Goal: Information Seeking & Learning: Learn about a topic

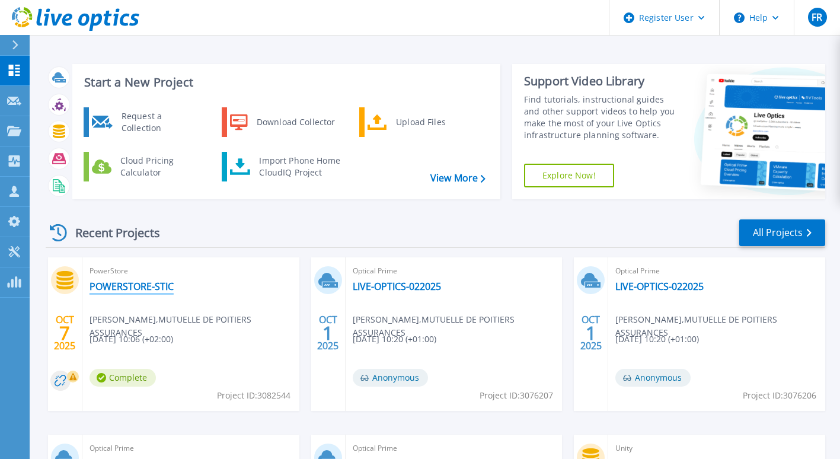
click at [140, 285] on link "POWERSTORE-STIC" at bounding box center [132, 286] width 84 height 12
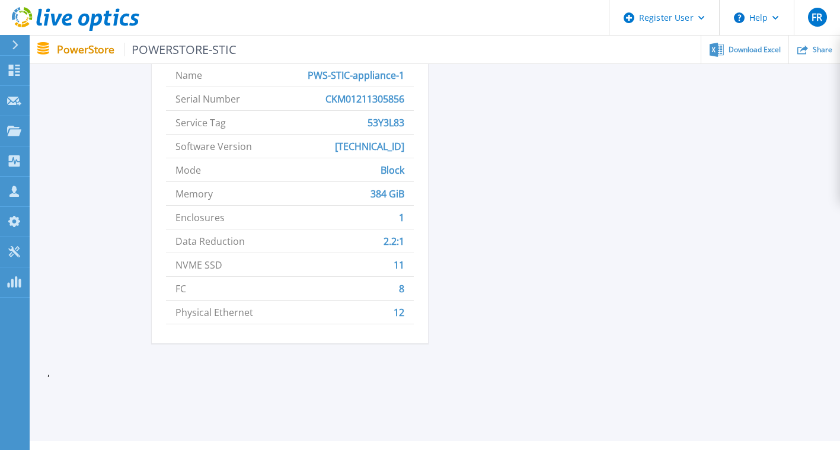
scroll to position [608, 0]
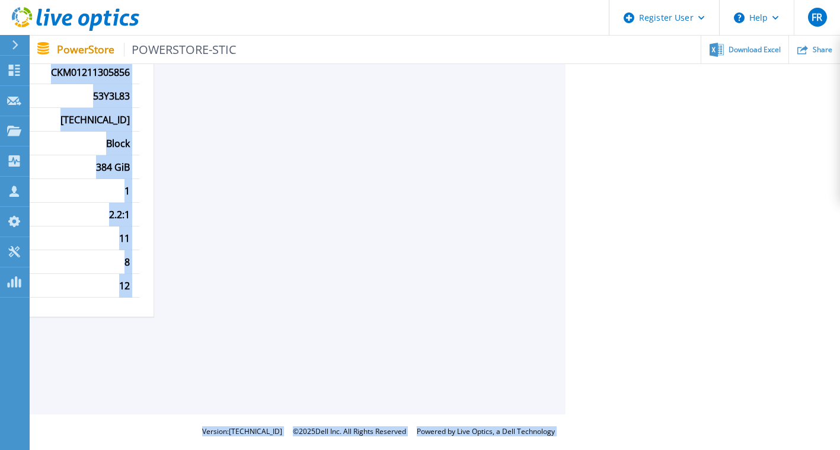
drag, startPoint x: 840, startPoint y: 323, endPoint x: 844, endPoint y: 211, distance: 112.2
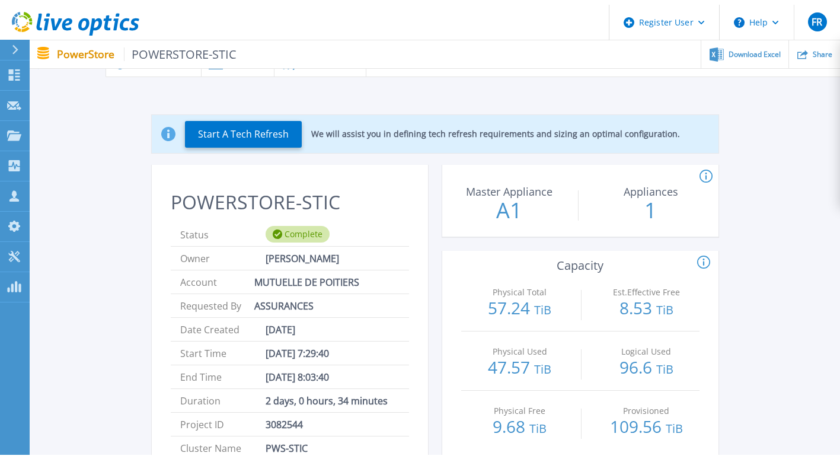
scroll to position [0, 0]
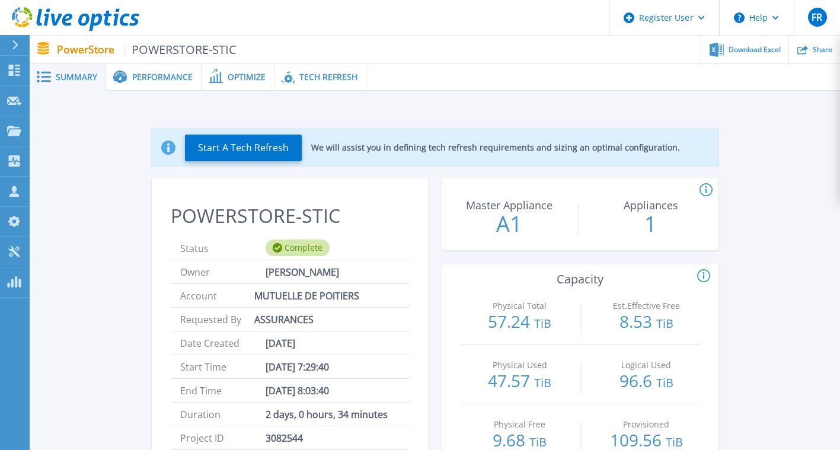
click at [328, 78] on span "Tech Refresh" at bounding box center [328, 77] width 58 height 8
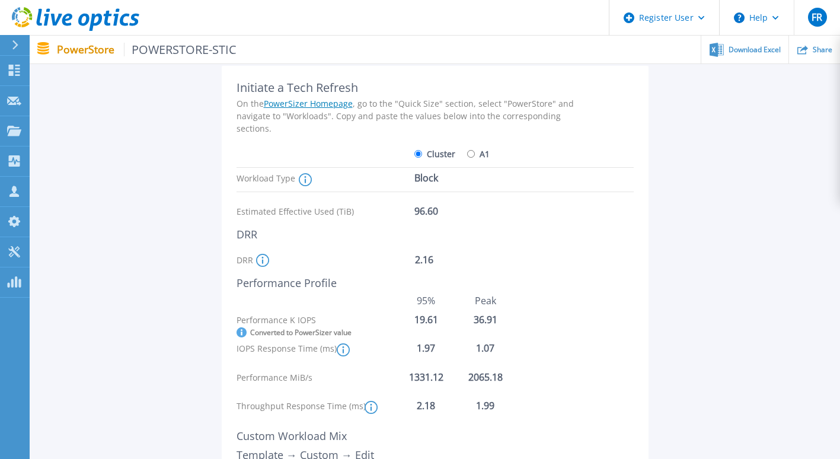
scroll to position [92, 0]
click at [261, 261] on icon at bounding box center [262, 259] width 2 height 7
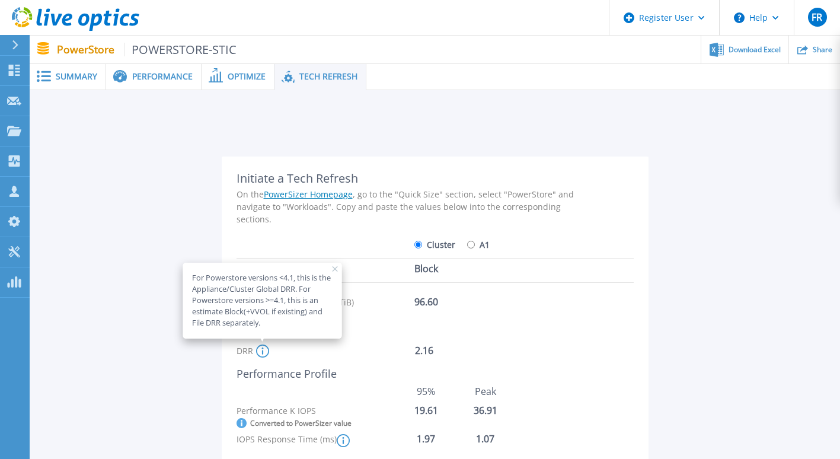
scroll to position [0, 0]
click at [245, 77] on span "Optimize" at bounding box center [247, 77] width 38 height 8
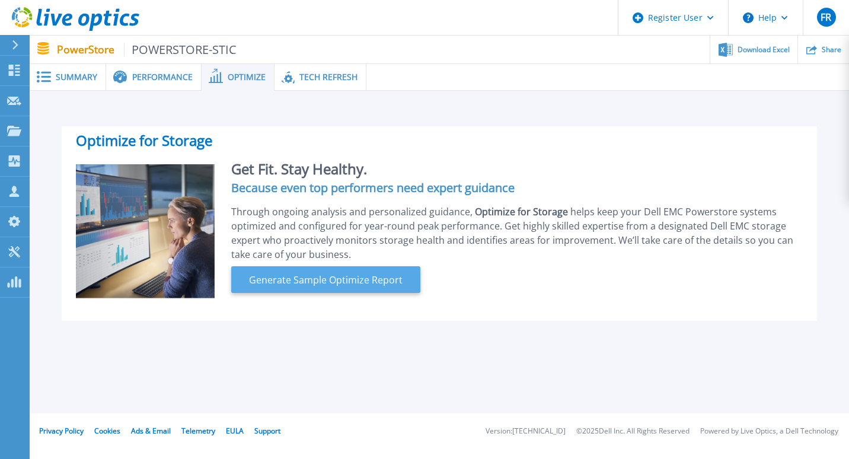
click at [331, 282] on span "Generate Sample Optimize Report" at bounding box center [325, 280] width 163 height 14
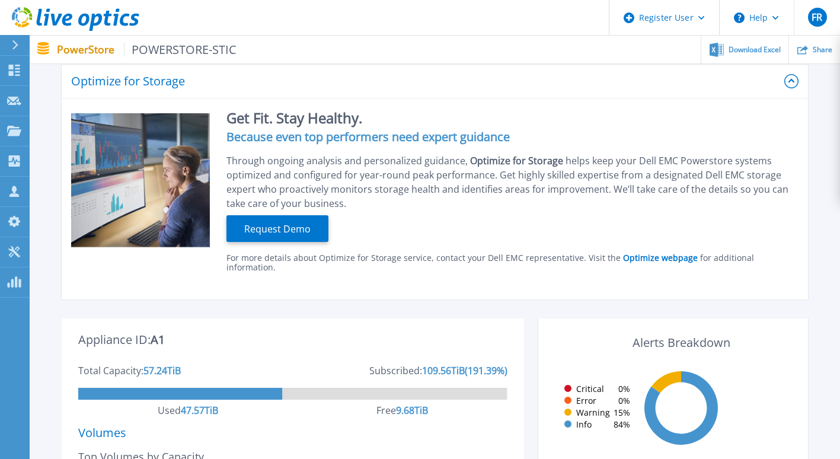
scroll to position [62, 0]
click at [90, 50] on p "PowerStore POWERSTORE-STIC" at bounding box center [147, 50] width 180 height 14
click at [171, 53] on span "POWERSTORE-STIC" at bounding box center [180, 50] width 113 height 14
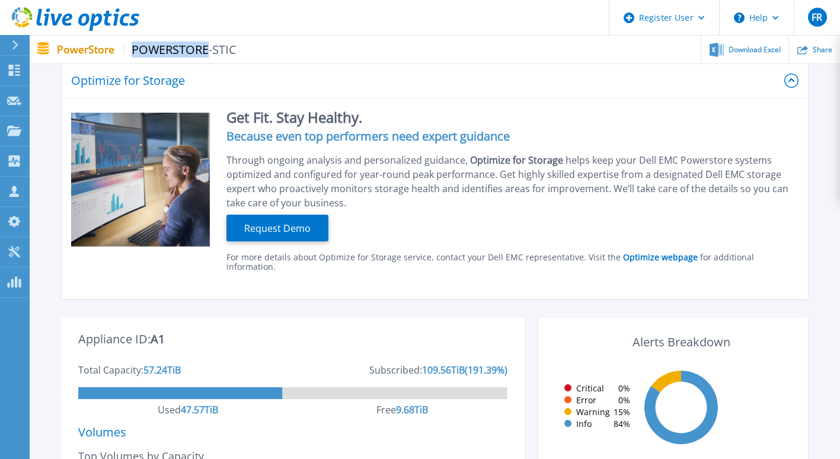
click at [171, 53] on span "POWERSTORE-STIC" at bounding box center [180, 50] width 113 height 14
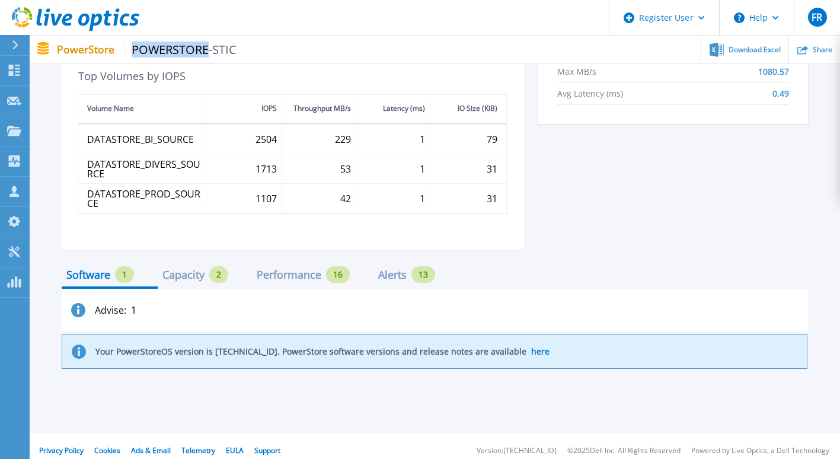
scroll to position [0, 0]
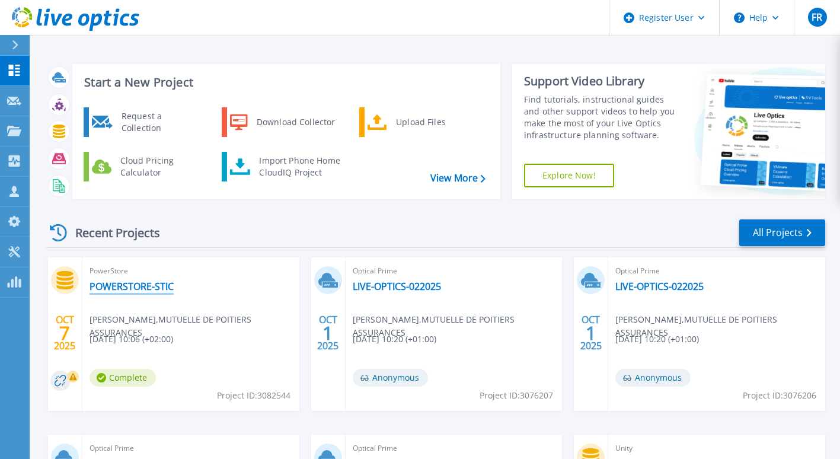
click at [155, 283] on link "POWERSTORE-STIC" at bounding box center [132, 286] width 84 height 12
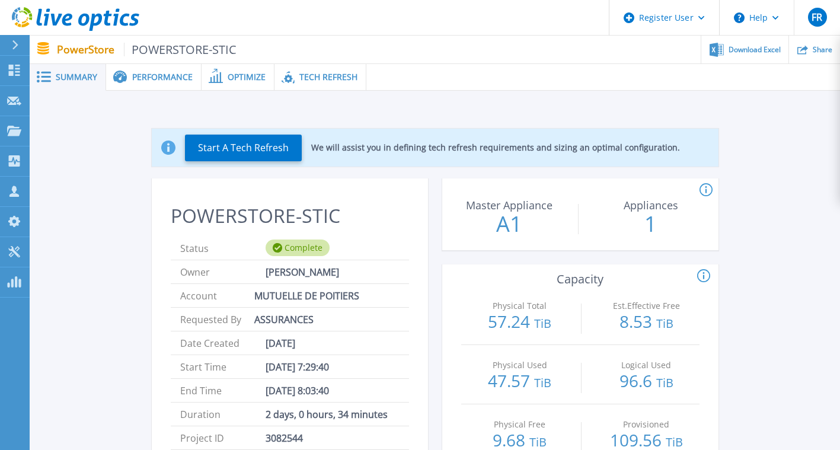
click at [170, 86] on div "Performance" at bounding box center [153, 77] width 95 height 27
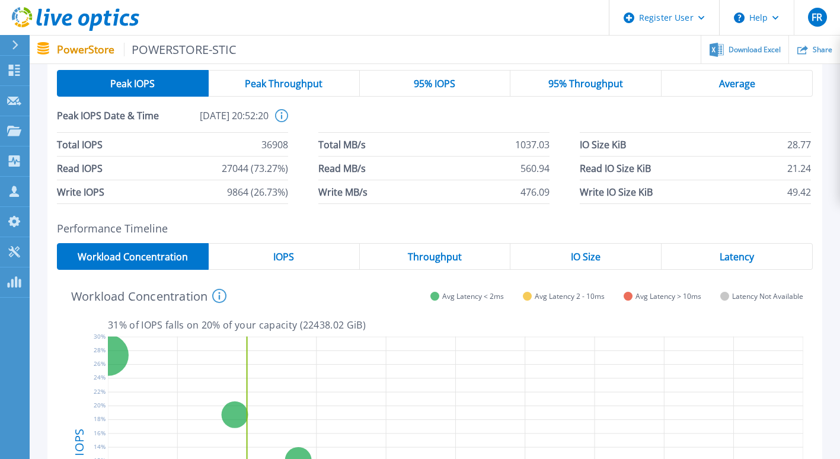
scroll to position [58, 0]
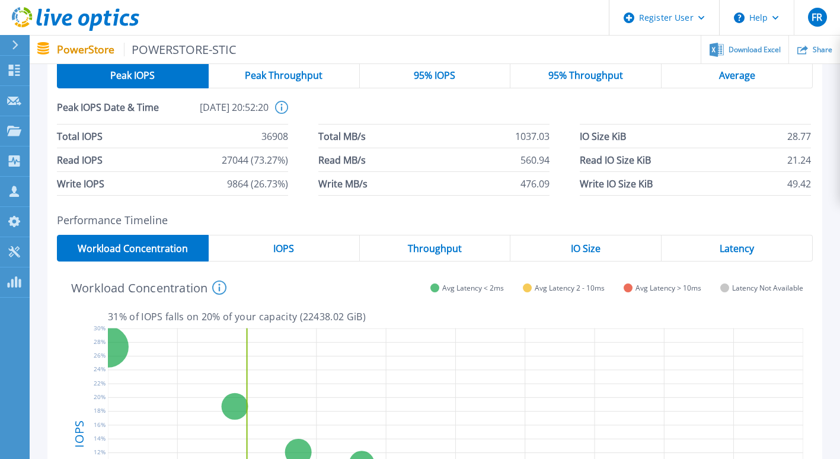
click at [95, 45] on p "PowerStore POWERSTORE-STIC" at bounding box center [147, 50] width 180 height 14
click at [86, 65] on div "Peak IOPS" at bounding box center [133, 75] width 152 height 27
drag, startPoint x: 86, startPoint y: 65, endPoint x: 68, endPoint y: 46, distance: 26.4
click at [68, 46] on p "PowerStore POWERSTORE-STIC" at bounding box center [147, 50] width 180 height 14
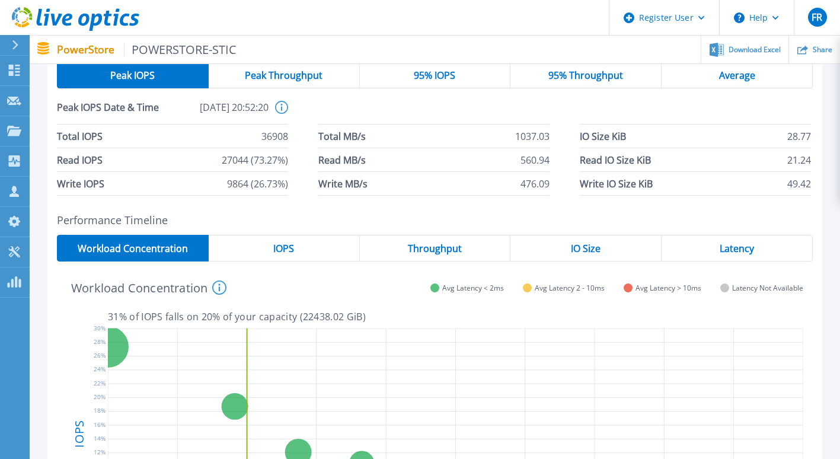
click at [78, 51] on p "PowerStore POWERSTORE-STIC" at bounding box center [147, 50] width 180 height 14
click at [168, 49] on span "POWERSTORE-STIC" at bounding box center [180, 50] width 113 height 14
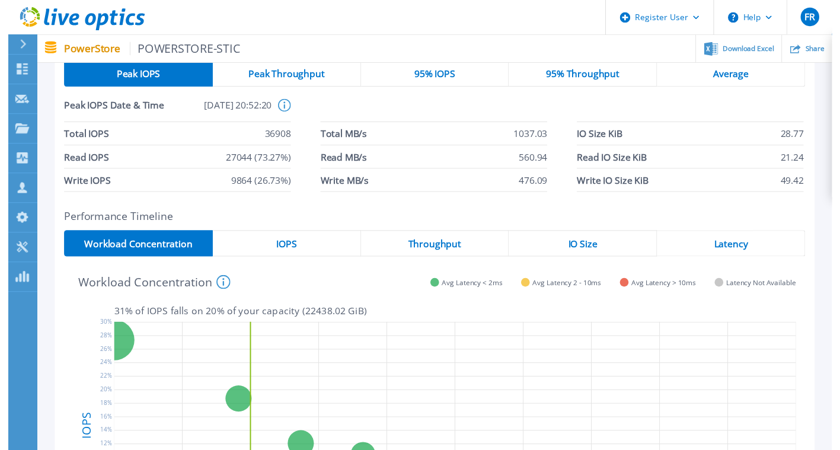
scroll to position [0, 0]
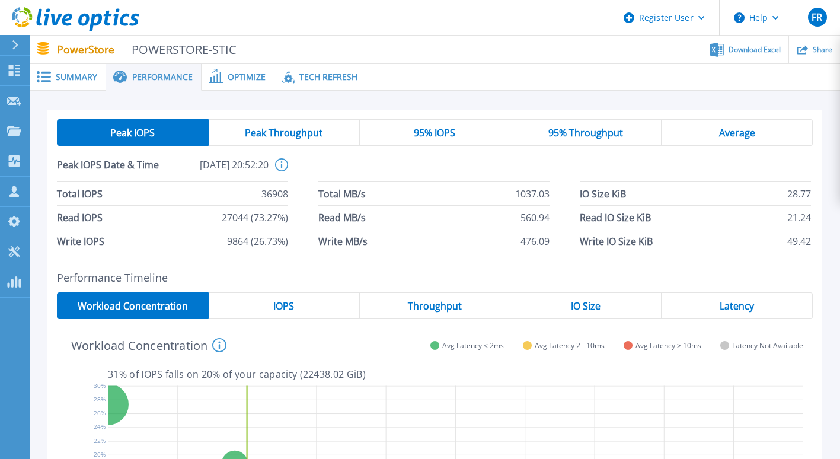
click at [76, 76] on span "Summary" at bounding box center [77, 77] width 42 height 8
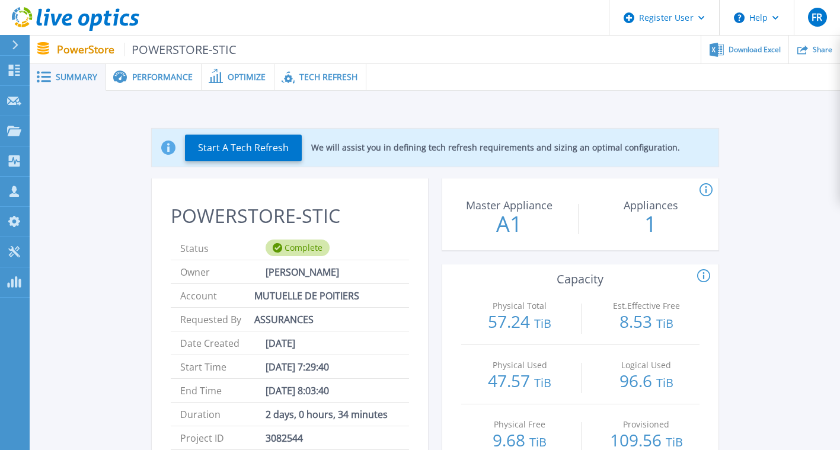
click at [158, 79] on span "Performance" at bounding box center [162, 77] width 60 height 8
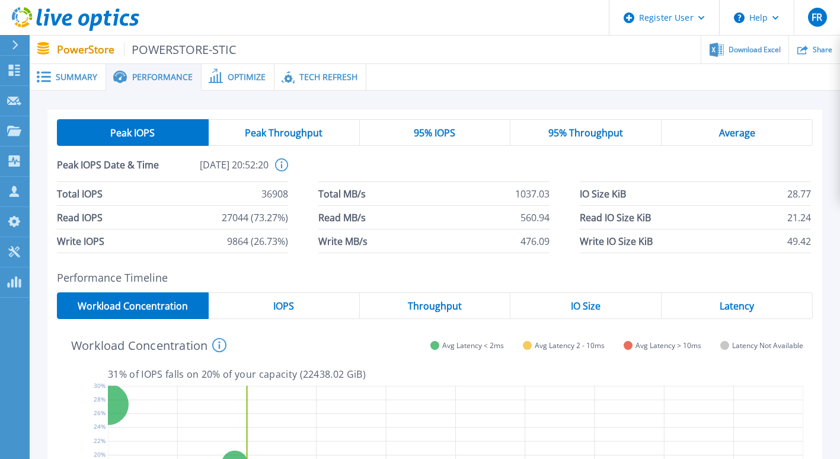
click at [738, 128] on span "Average" at bounding box center [737, 132] width 36 height 9
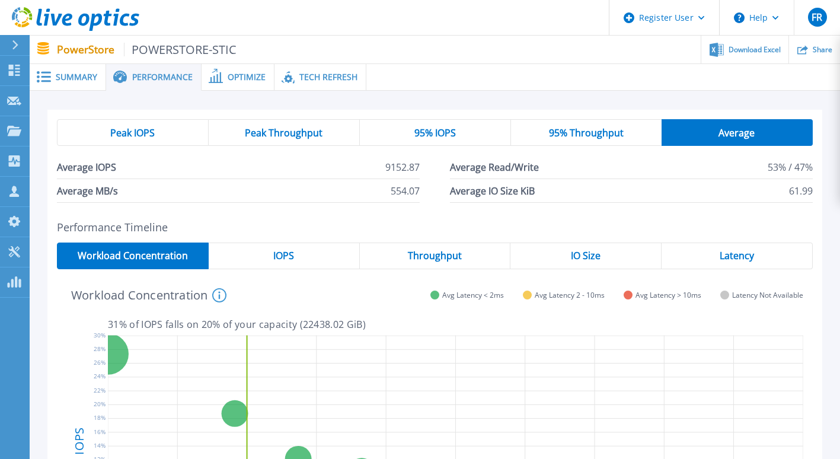
click at [281, 134] on span "Peak Throughput" at bounding box center [284, 132] width 78 height 9
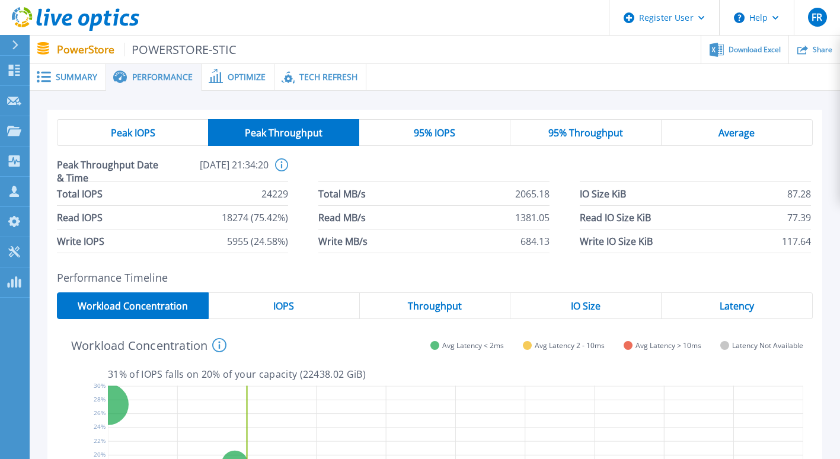
click at [124, 133] on span "Peak IOPS" at bounding box center [133, 132] width 44 height 9
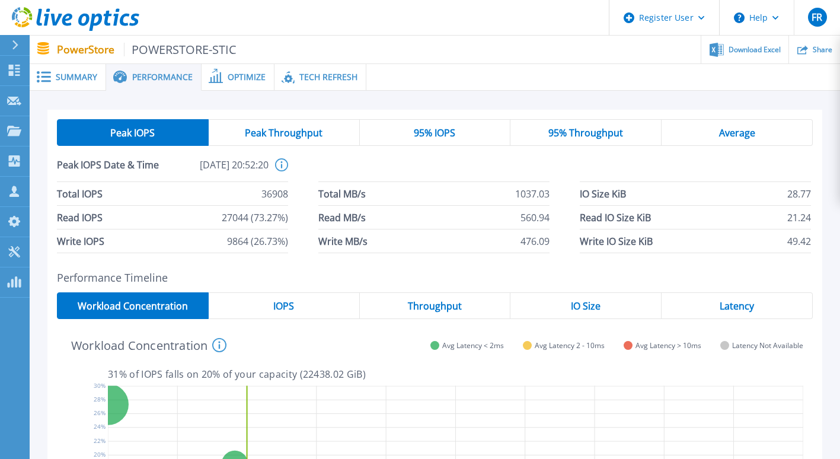
click at [79, 76] on span "Summary" at bounding box center [77, 77] width 42 height 8
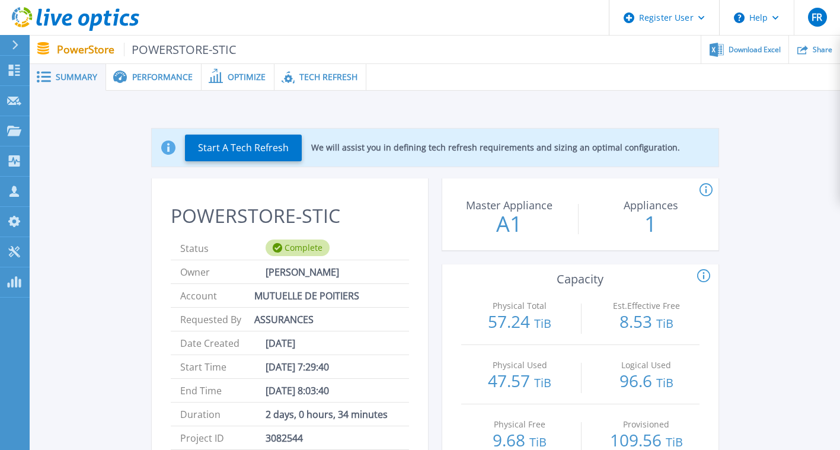
click at [163, 76] on span "Performance" at bounding box center [162, 77] width 60 height 8
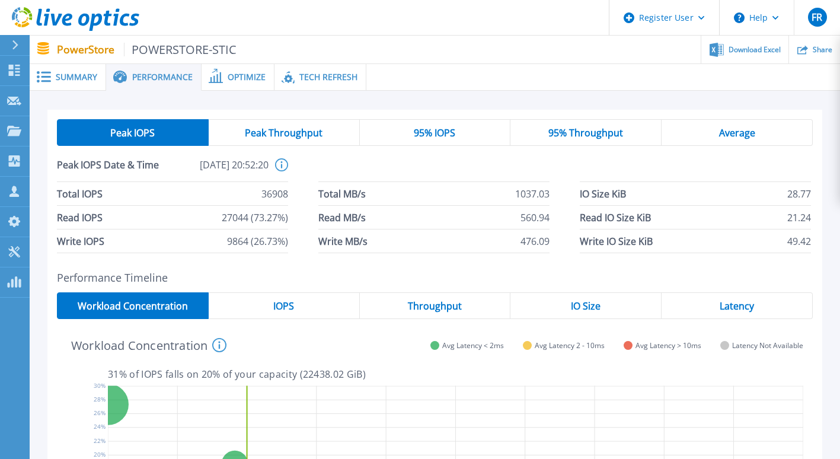
click at [249, 73] on span "Optimize" at bounding box center [247, 77] width 38 height 8
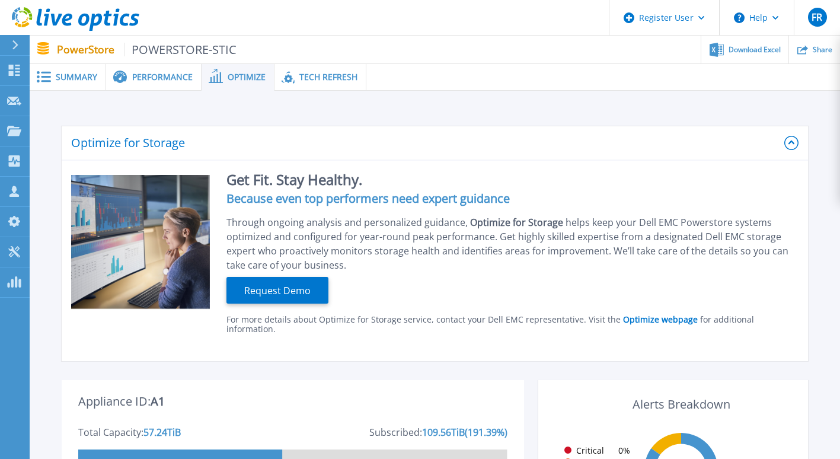
click at [344, 76] on span "Tech Refresh" at bounding box center [328, 77] width 58 height 8
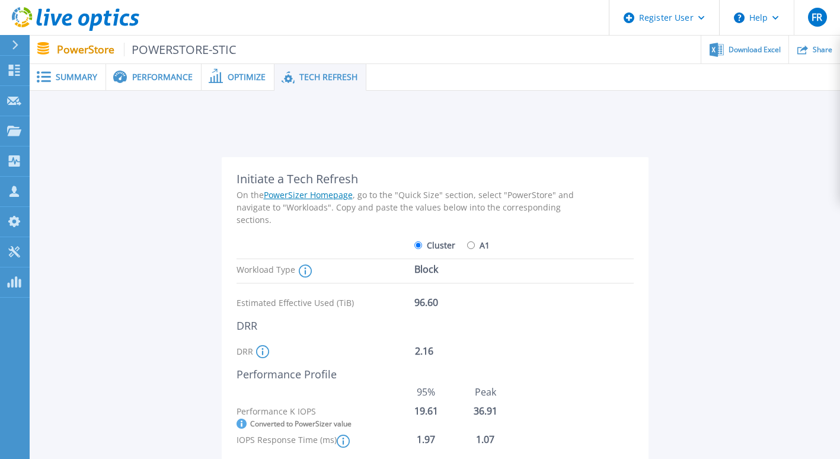
click at [238, 74] on span "Optimize" at bounding box center [247, 77] width 38 height 8
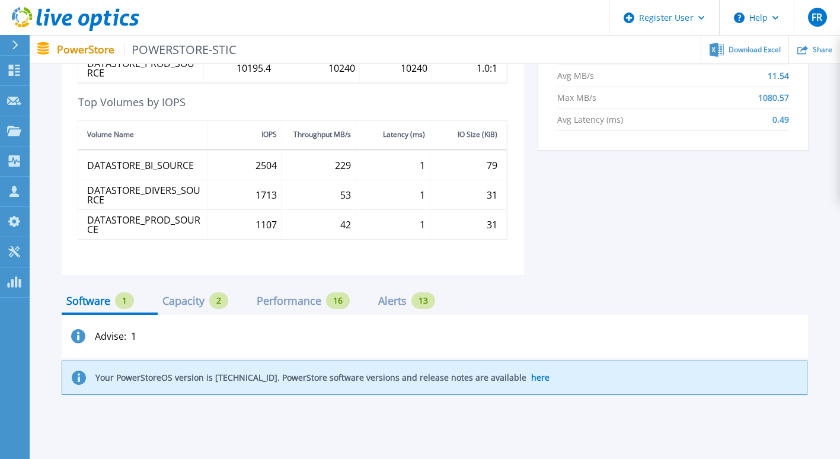
scroll to position [599, 0]
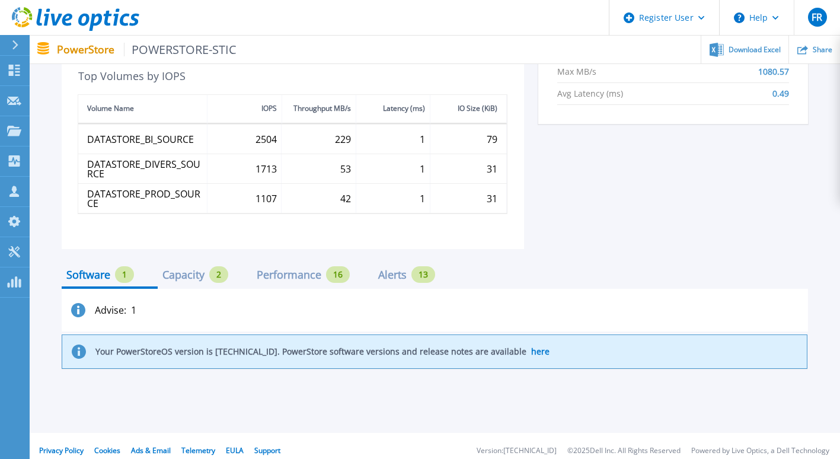
click at [187, 270] on div "Capacity" at bounding box center [183, 274] width 42 height 9
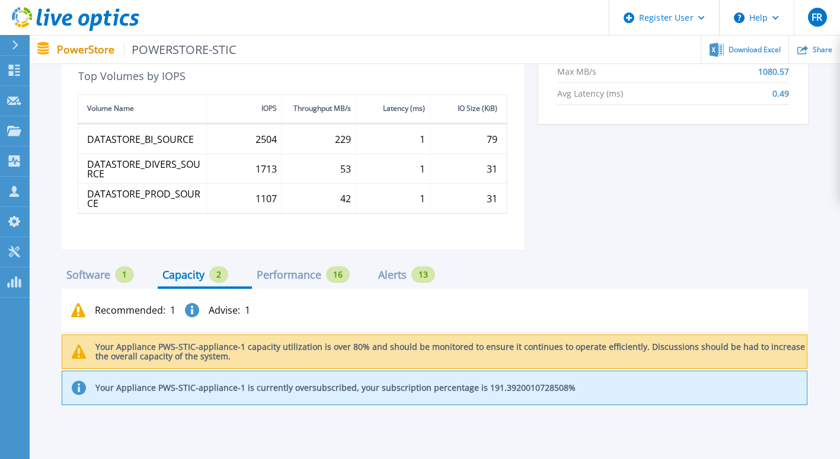
click at [298, 270] on div "Performance" at bounding box center [289, 274] width 65 height 9
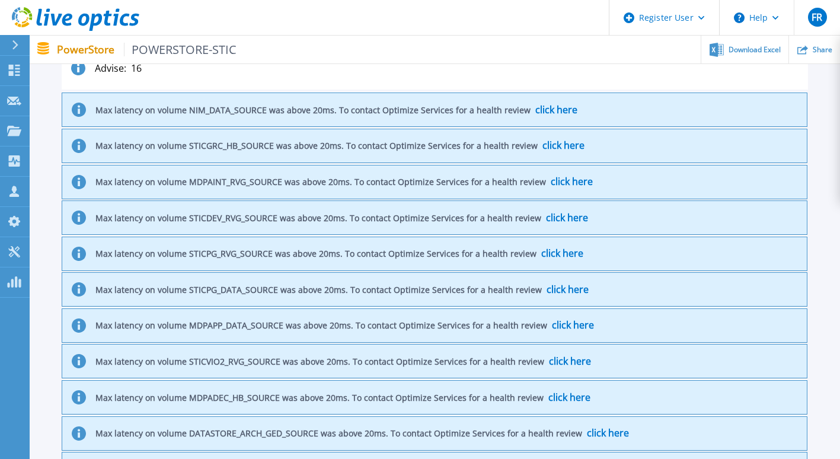
scroll to position [847, 0]
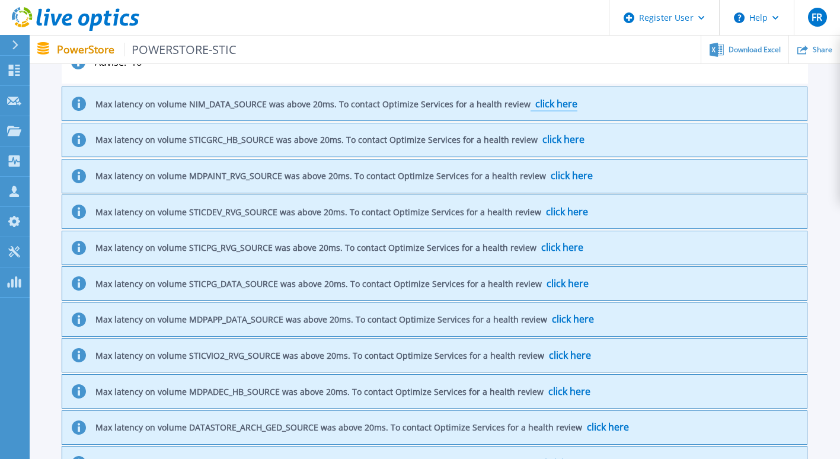
click at [560, 97] on span "click here" at bounding box center [556, 103] width 42 height 13
click at [544, 88] on link "click here" at bounding box center [554, 99] width 47 height 23
click at [545, 100] on span "click here" at bounding box center [556, 103] width 42 height 13
drag, startPoint x: 545, startPoint y: 100, endPoint x: 620, endPoint y: 102, distance: 74.7
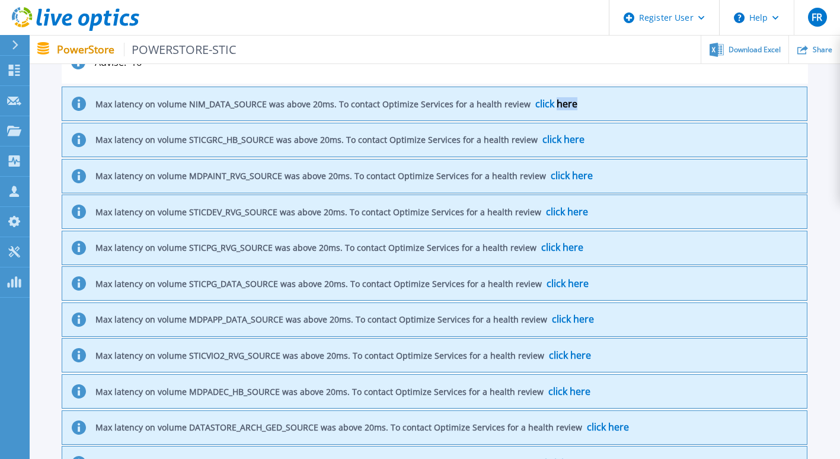
click at [620, 102] on div "Max latency on volume NIM_DATA_SOURCE was above 20ms. To contact Optimize Servi…" at bounding box center [435, 104] width 746 height 34
click at [542, 97] on span "click here" at bounding box center [556, 103] width 42 height 13
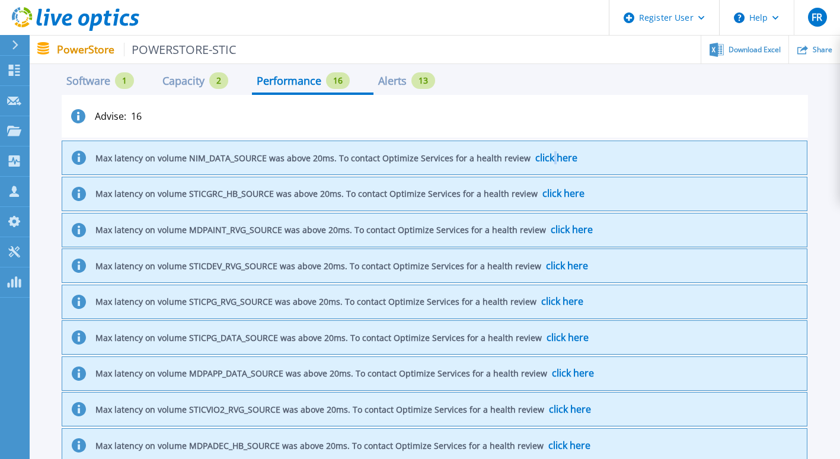
scroll to position [763, 0]
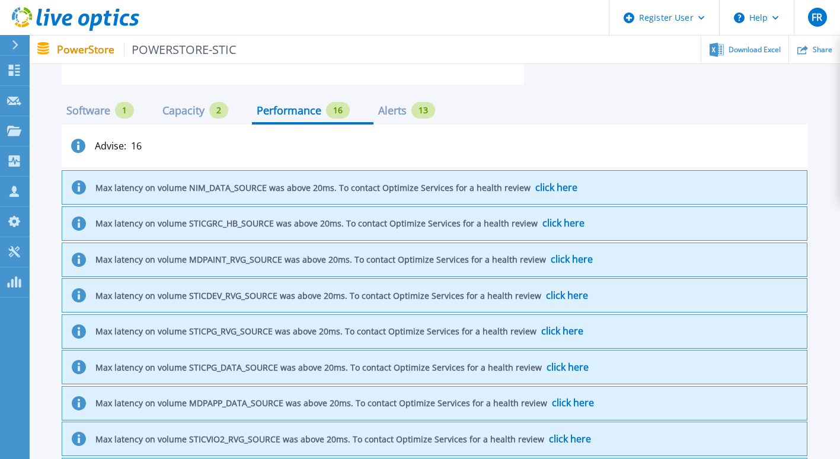
click at [397, 106] on div "Alerts" at bounding box center [392, 110] width 28 height 9
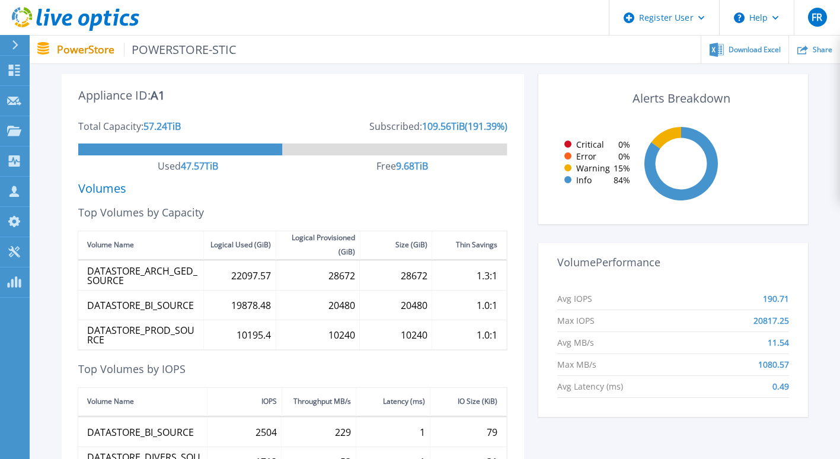
scroll to position [282, 0]
